Goal: Navigation & Orientation: Find specific page/section

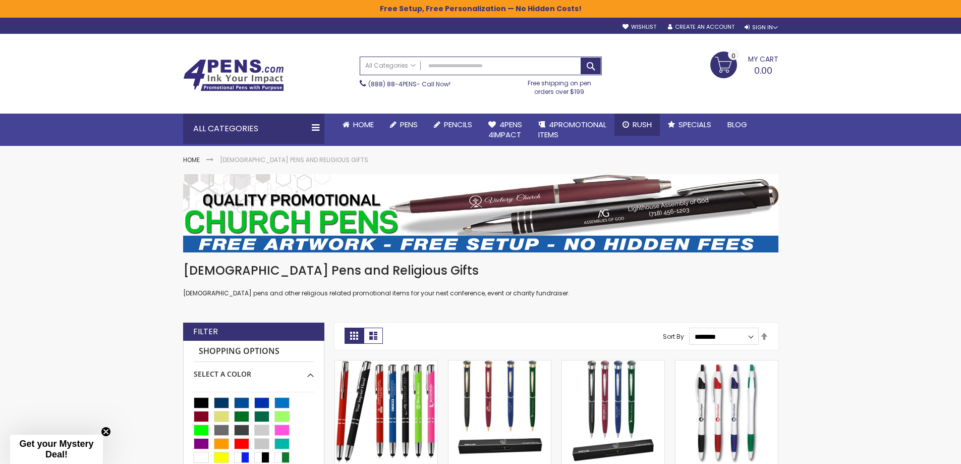
click at [643, 123] on span "Rush" at bounding box center [642, 124] width 19 height 11
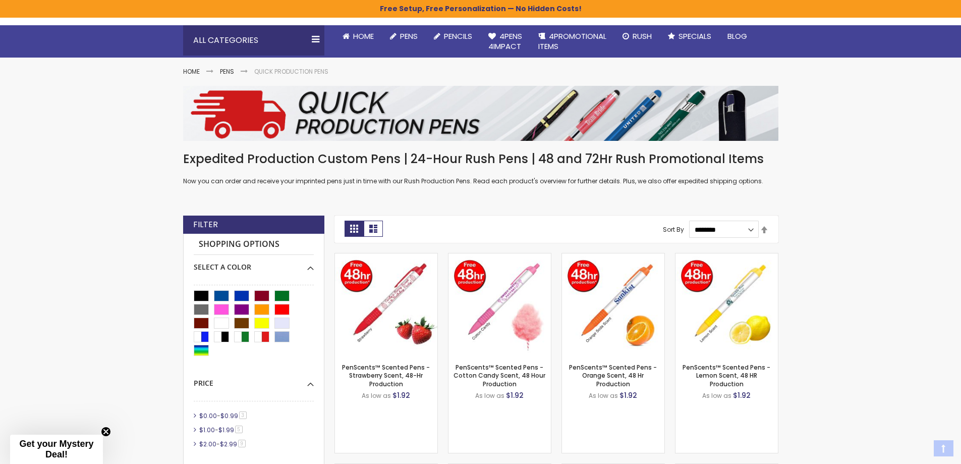
scroll to position [101, 0]
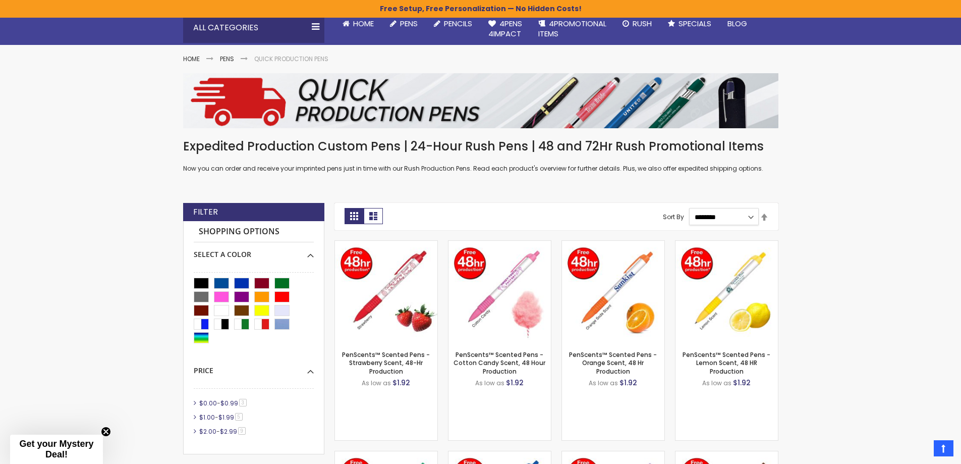
click at [732, 219] on select "**********" at bounding box center [724, 216] width 70 height 17
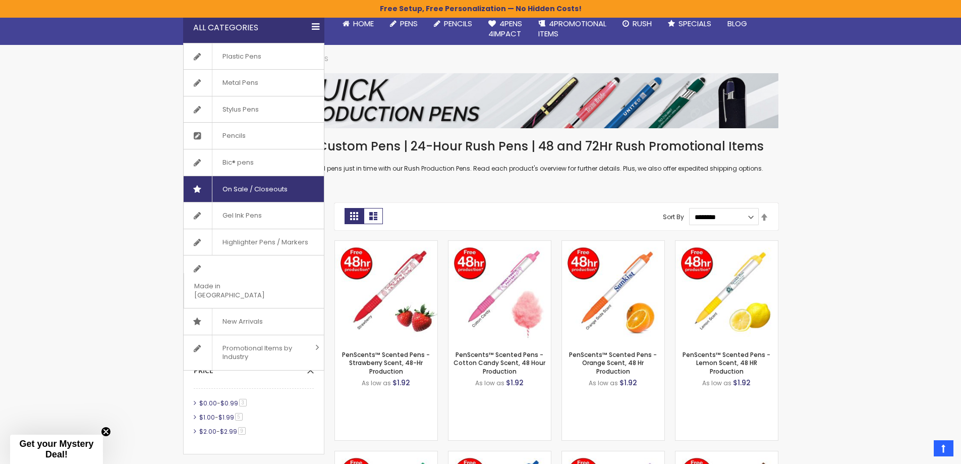
click at [278, 187] on span "On Sale / Closeouts" at bounding box center [255, 189] width 86 height 26
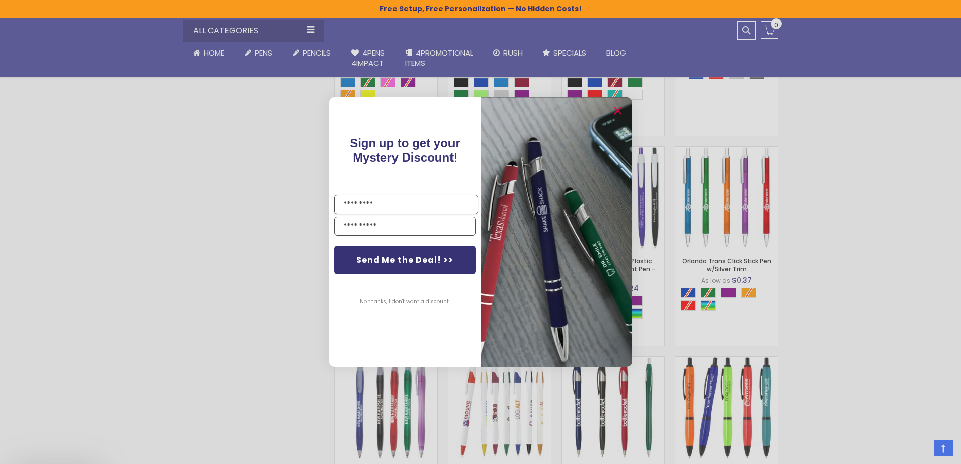
scroll to position [858, 0]
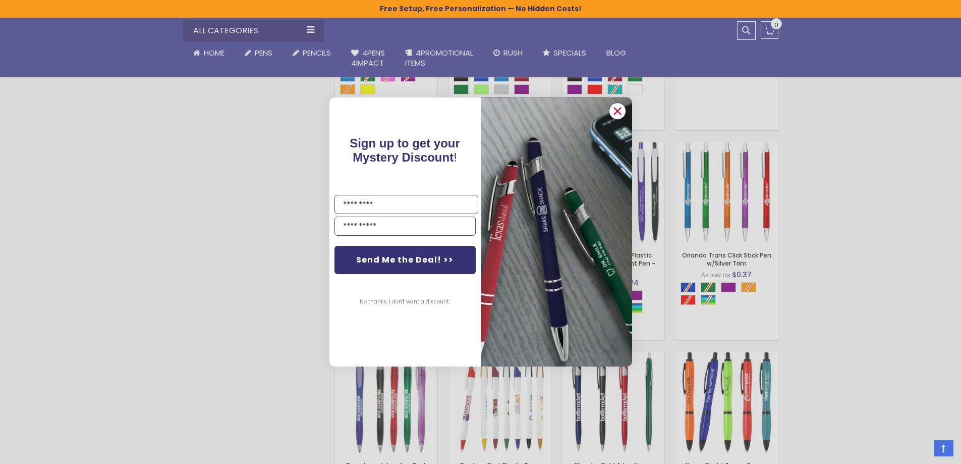
click at [614, 112] on circle "Close dialog" at bounding box center [616, 110] width 15 height 15
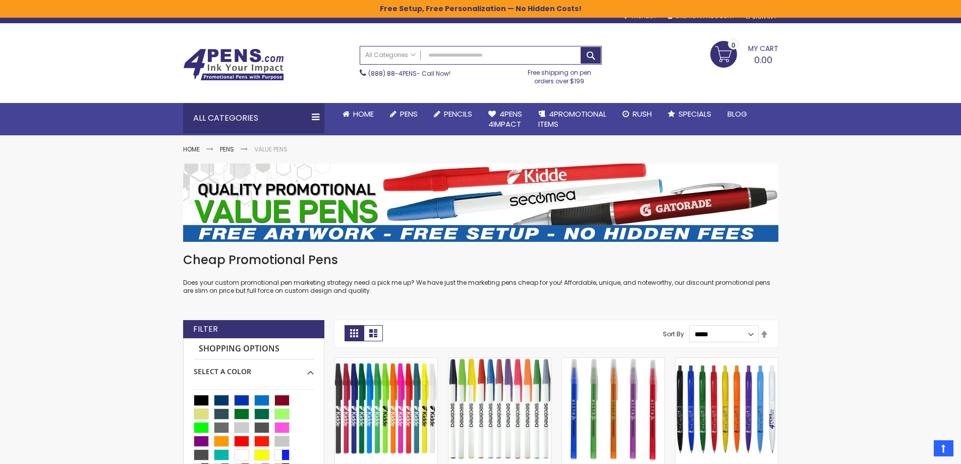
scroll to position [0, 0]
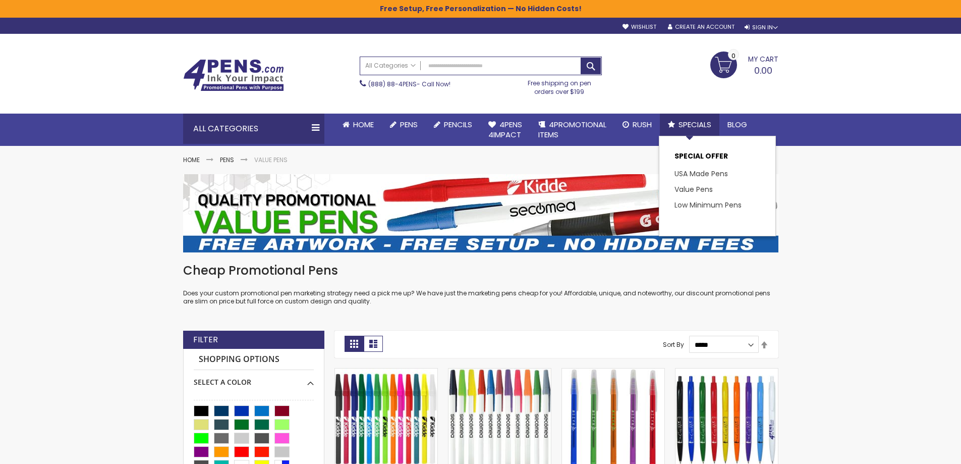
click at [693, 123] on span "Specials" at bounding box center [695, 124] width 33 height 11
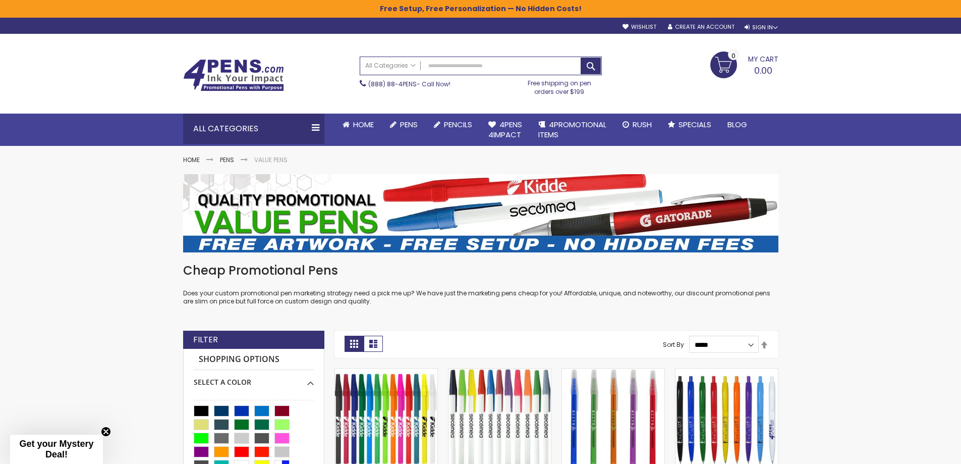
click at [229, 66] on img at bounding box center [233, 75] width 101 height 32
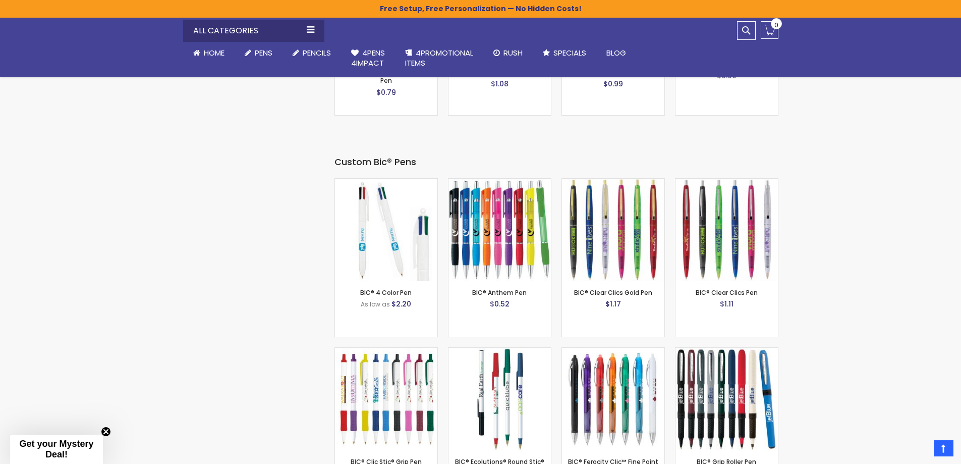
scroll to position [3331, 0]
